Goal: Information Seeking & Learning: Compare options

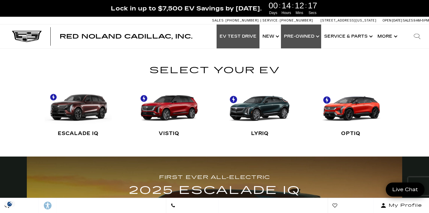
click at [309, 37] on link "Show Pre-Owned" at bounding box center [301, 36] width 40 height 24
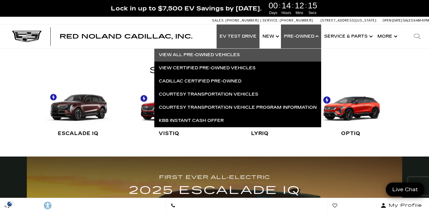
click at [244, 55] on link "View All Pre-Owned Vehicles" at bounding box center [237, 54] width 167 height 13
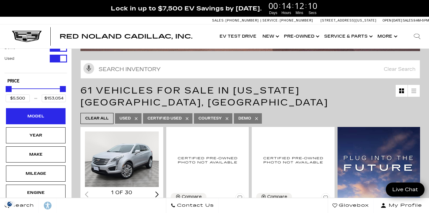
scroll to position [43, 0]
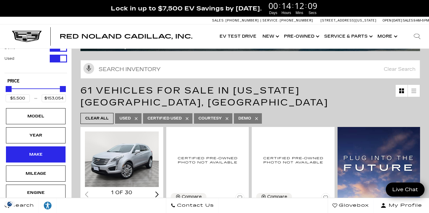
click at [44, 152] on div "Make" at bounding box center [36, 154] width 30 height 7
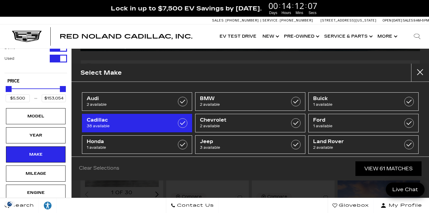
click at [184, 123] on label at bounding box center [183, 123] width 10 height 10
type input "$26,689"
checkbox input "true"
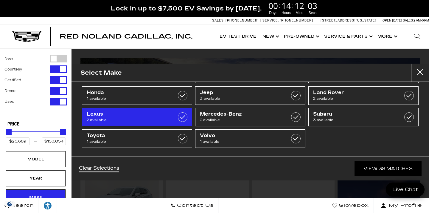
scroll to position [49, 0]
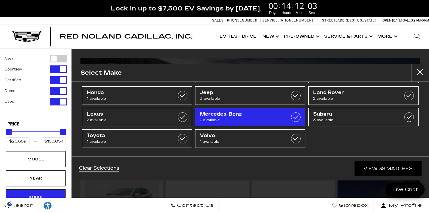
click at [246, 118] on span "2 available" at bounding box center [243, 120] width 86 height 6
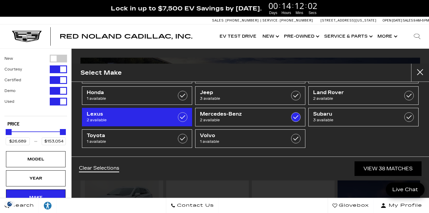
checkbox input "true"
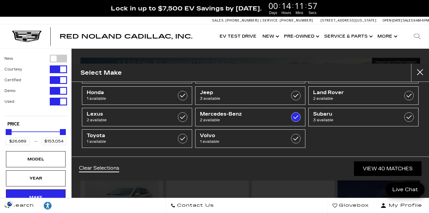
click at [425, 70] on button "close" at bounding box center [420, 72] width 18 height 18
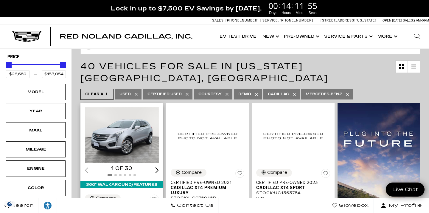
scroll to position [70, 0]
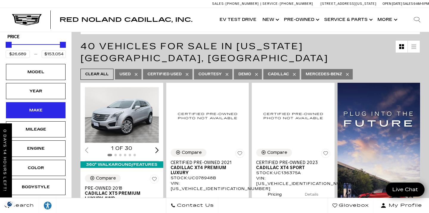
click at [42, 109] on div "Make" at bounding box center [36, 110] width 30 height 7
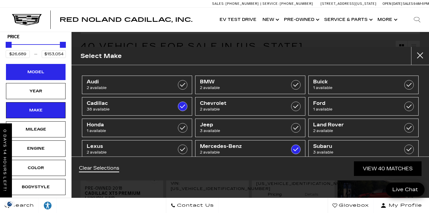
click at [43, 72] on div "Model" at bounding box center [36, 72] width 30 height 7
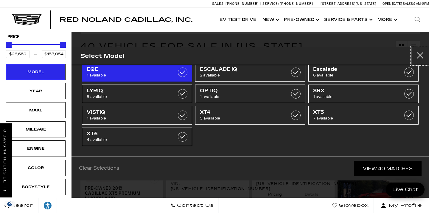
scroll to position [34, 0]
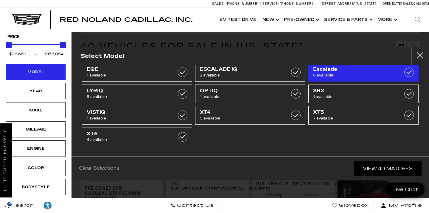
click at [334, 72] on span "6 available" at bounding box center [356, 75] width 86 height 6
type input "$64,689"
type input "$90,689"
checkbox input "true"
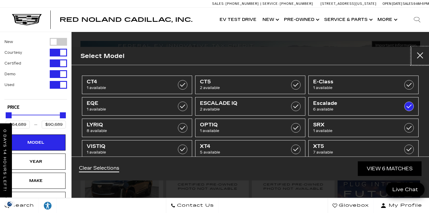
click at [421, 56] on button "Close" at bounding box center [420, 56] width 18 height 18
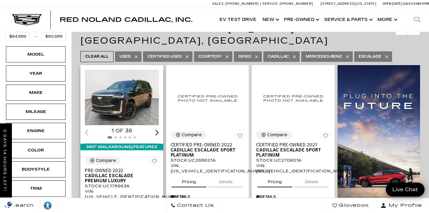
scroll to position [88, 0]
click at [158, 129] on div "Next slide" at bounding box center [157, 132] width 4 height 6
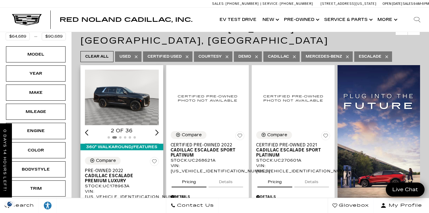
click at [158, 129] on div "Next slide" at bounding box center [157, 132] width 4 height 6
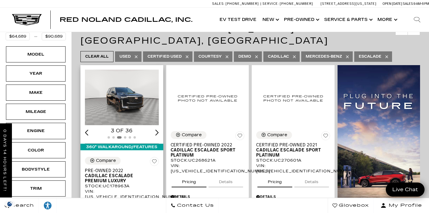
click at [158, 129] on div "Next slide" at bounding box center [157, 132] width 4 height 6
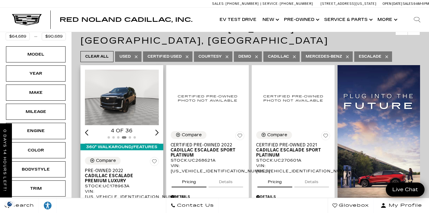
click at [158, 129] on div "Next slide" at bounding box center [157, 132] width 4 height 6
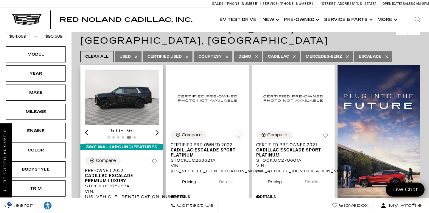
click at [158, 129] on div "Next slide" at bounding box center [157, 132] width 4 height 6
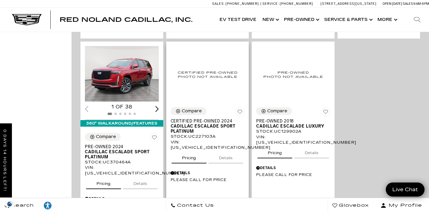
scroll to position [328, 0]
